Goal: Information Seeking & Learning: Find specific fact

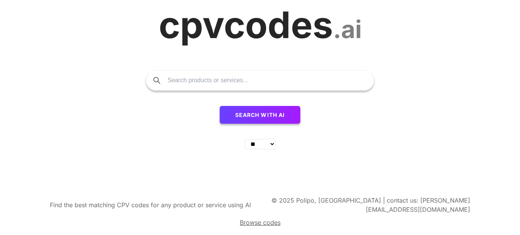
click at [252, 83] on input "text" at bounding box center [266, 80] width 199 height 20
type input "03110000"
click at [220, 106] on button "Search with AI" at bounding box center [260, 115] width 81 height 18
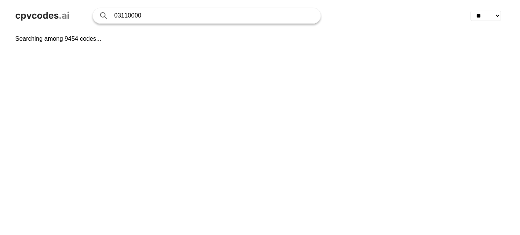
click at [156, 17] on input "03110000" at bounding box center [213, 15] width 199 height 15
type input "031100"
click button "Search with AI" at bounding box center [0, 0] width 0 height 0
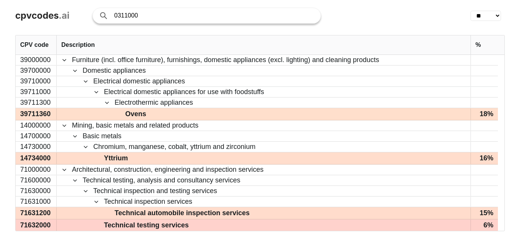
type input "0311000"
click button "Search with AI" at bounding box center [0, 0] width 0 height 0
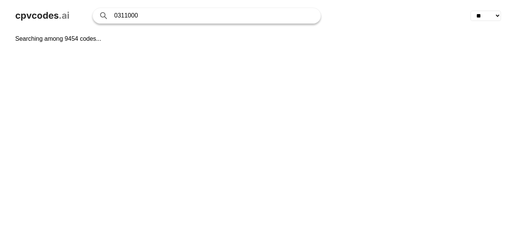
type input "0311000"
